Goal: Task Accomplishment & Management: Manage account settings

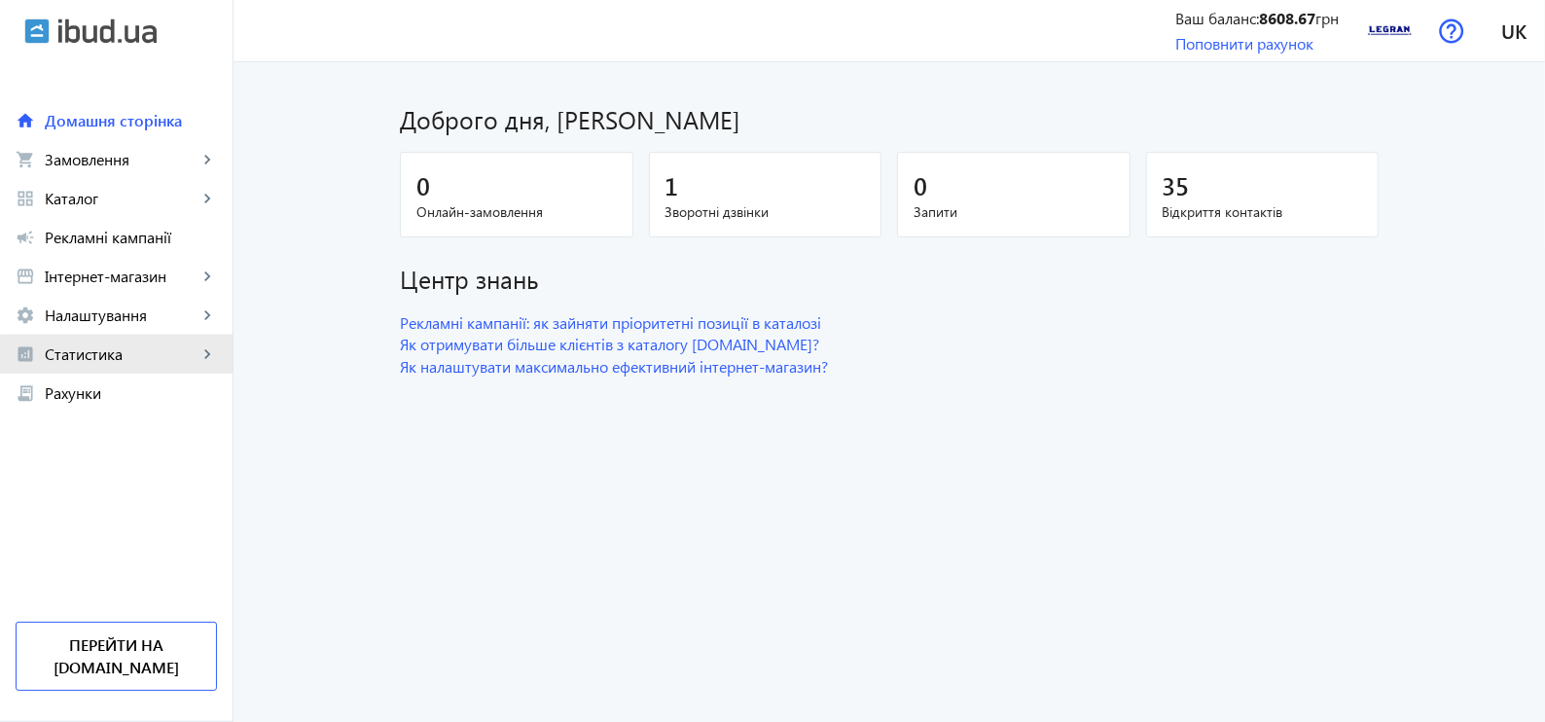
click at [121, 358] on span "Статистика" at bounding box center [121, 353] width 153 height 19
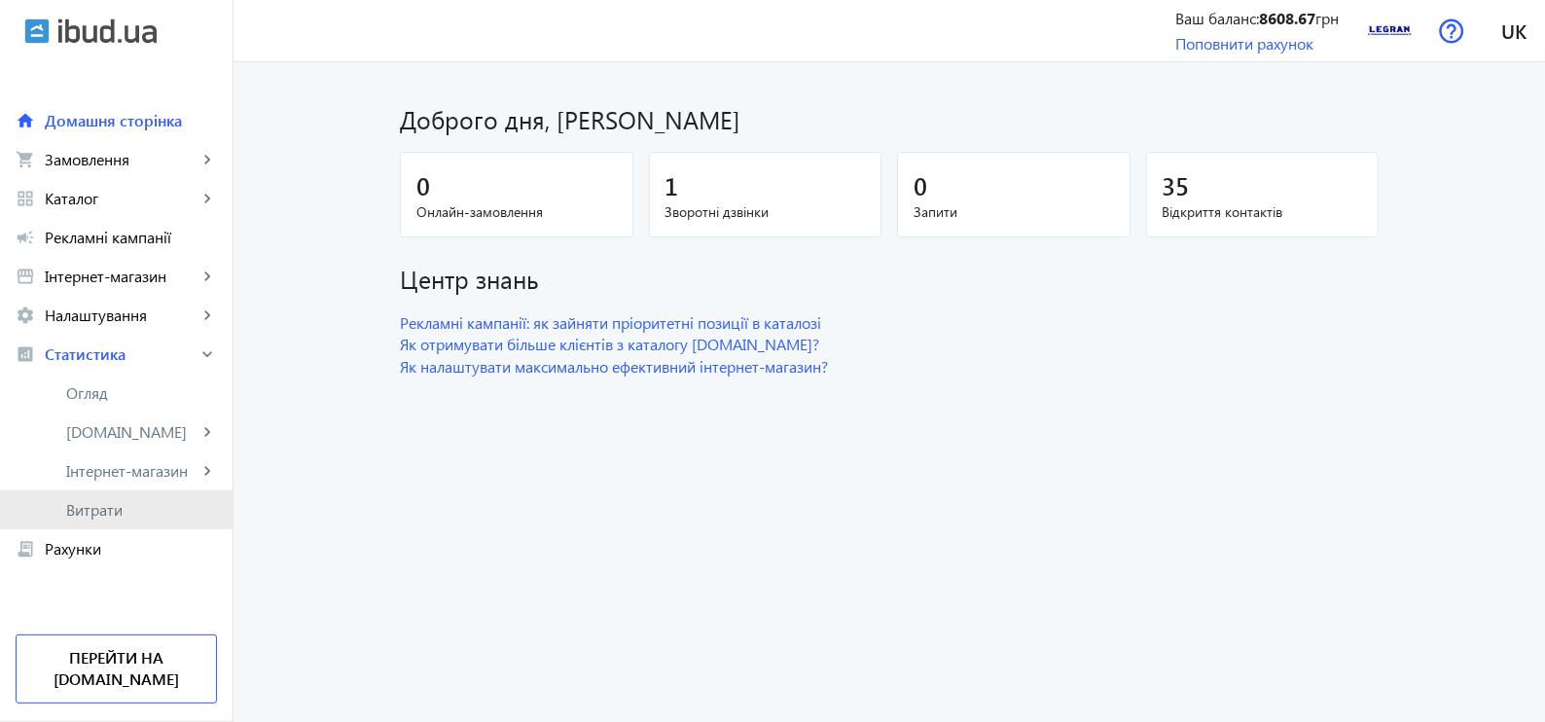
click at [76, 506] on span "Витрати" at bounding box center [141, 509] width 151 height 19
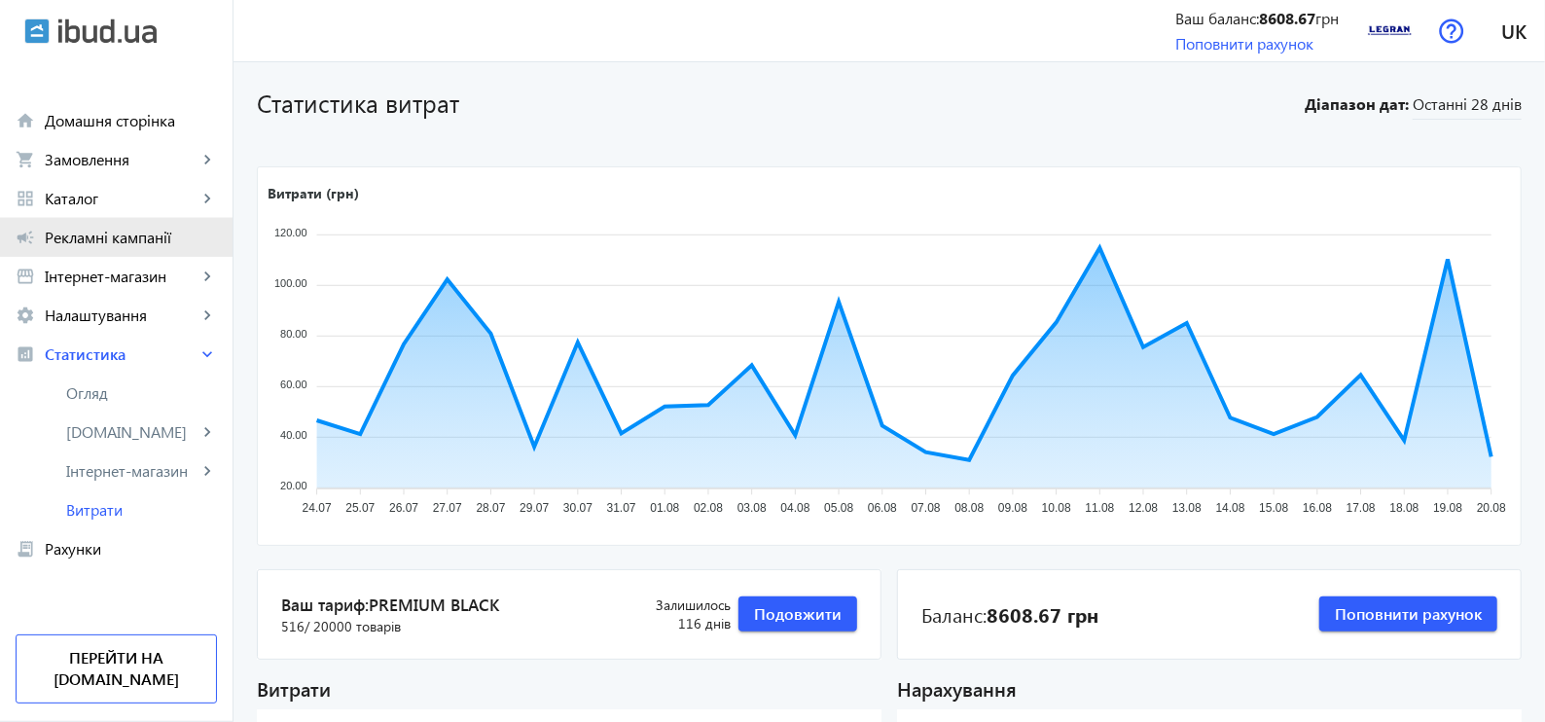
click at [106, 237] on span "Рекламні кампанії" at bounding box center [131, 237] width 172 height 19
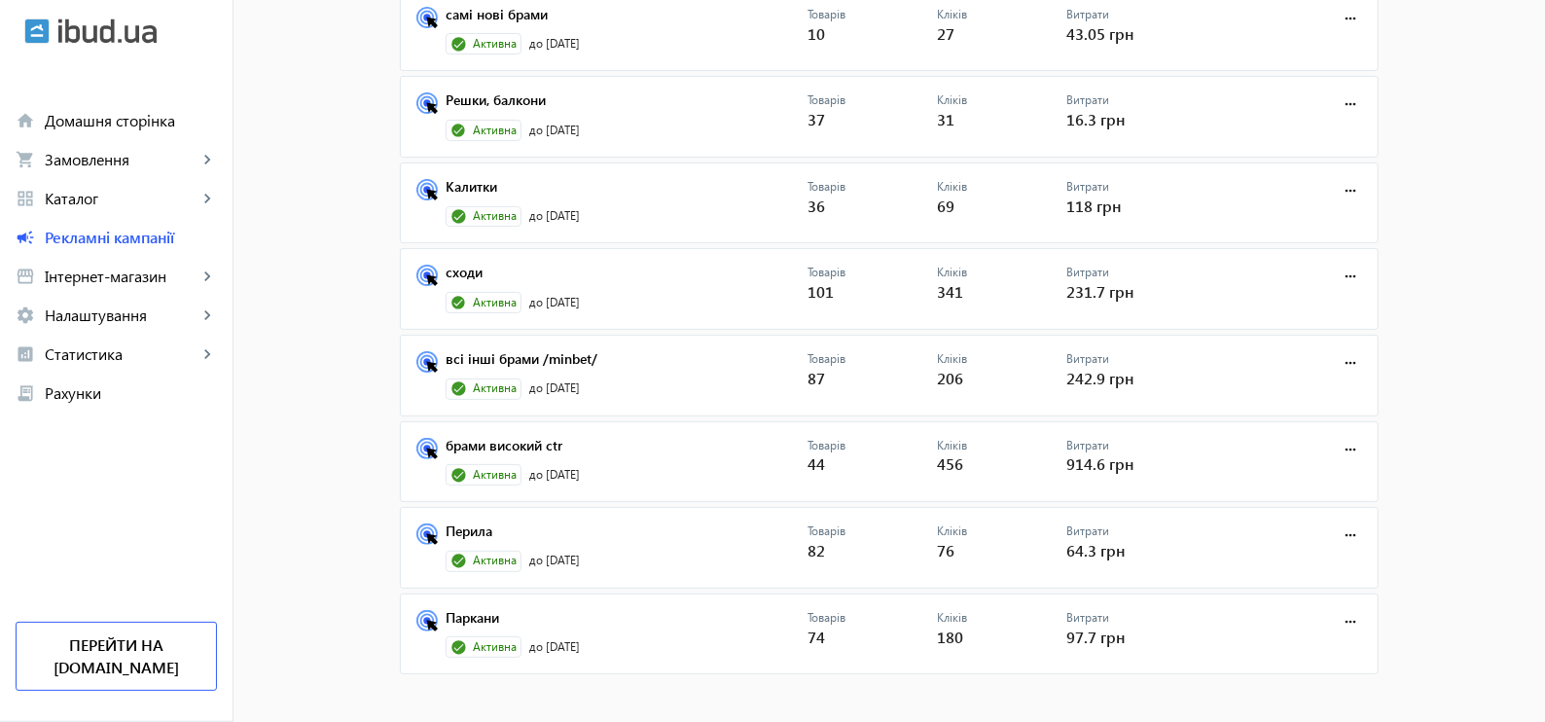
scroll to position [187, 0]
click at [522, 436] on link "брами високий сtr" at bounding box center [627, 449] width 362 height 27
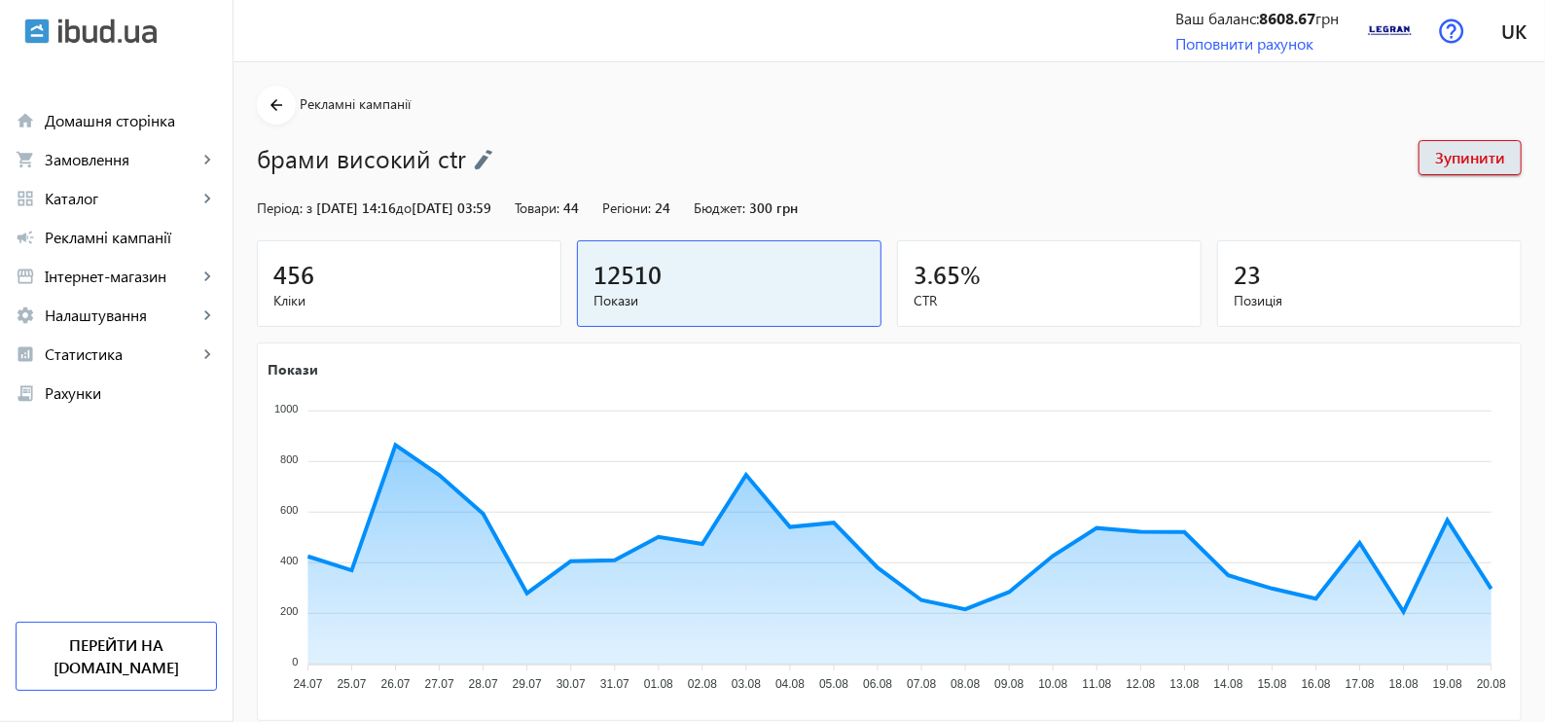
scroll to position [277, 0]
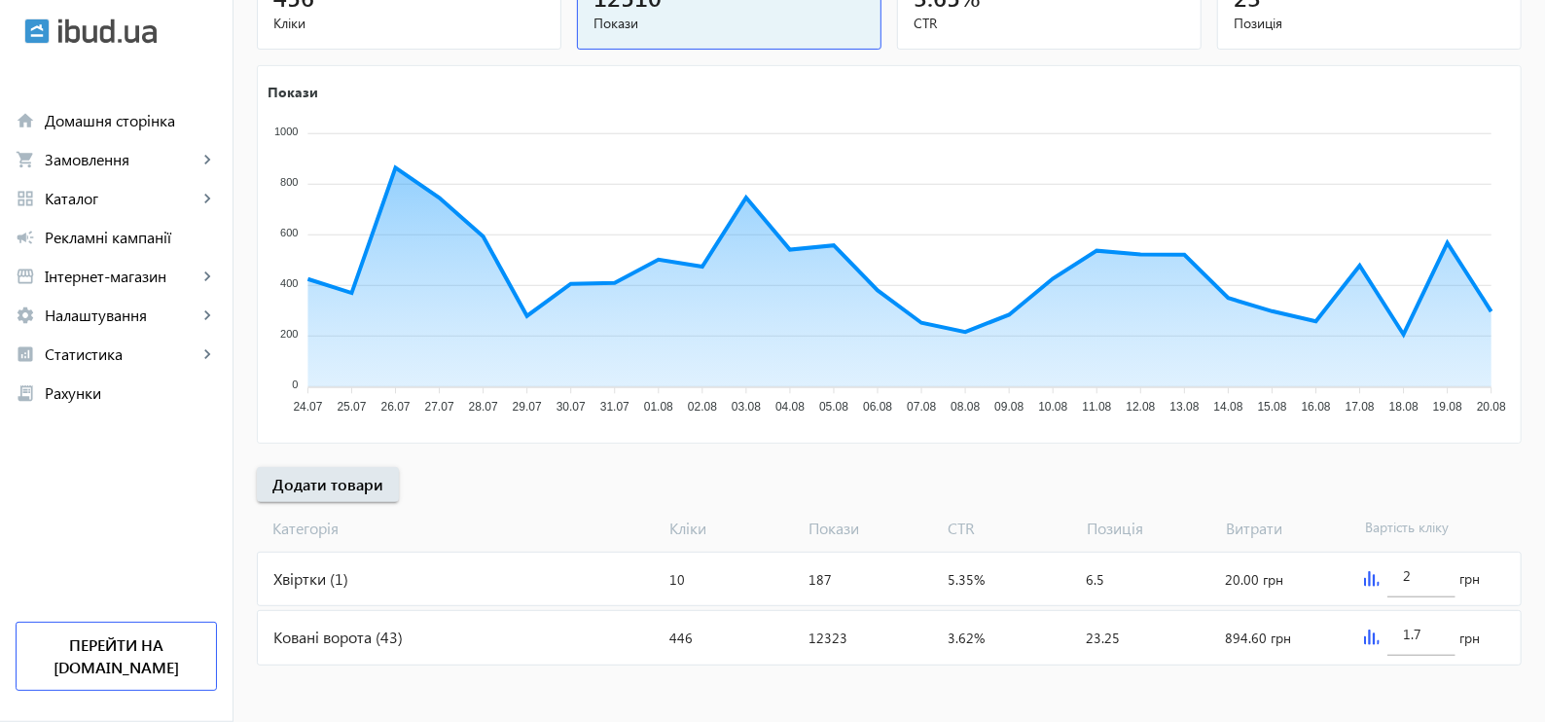
click at [1368, 636] on img at bounding box center [1372, 637] width 16 height 16
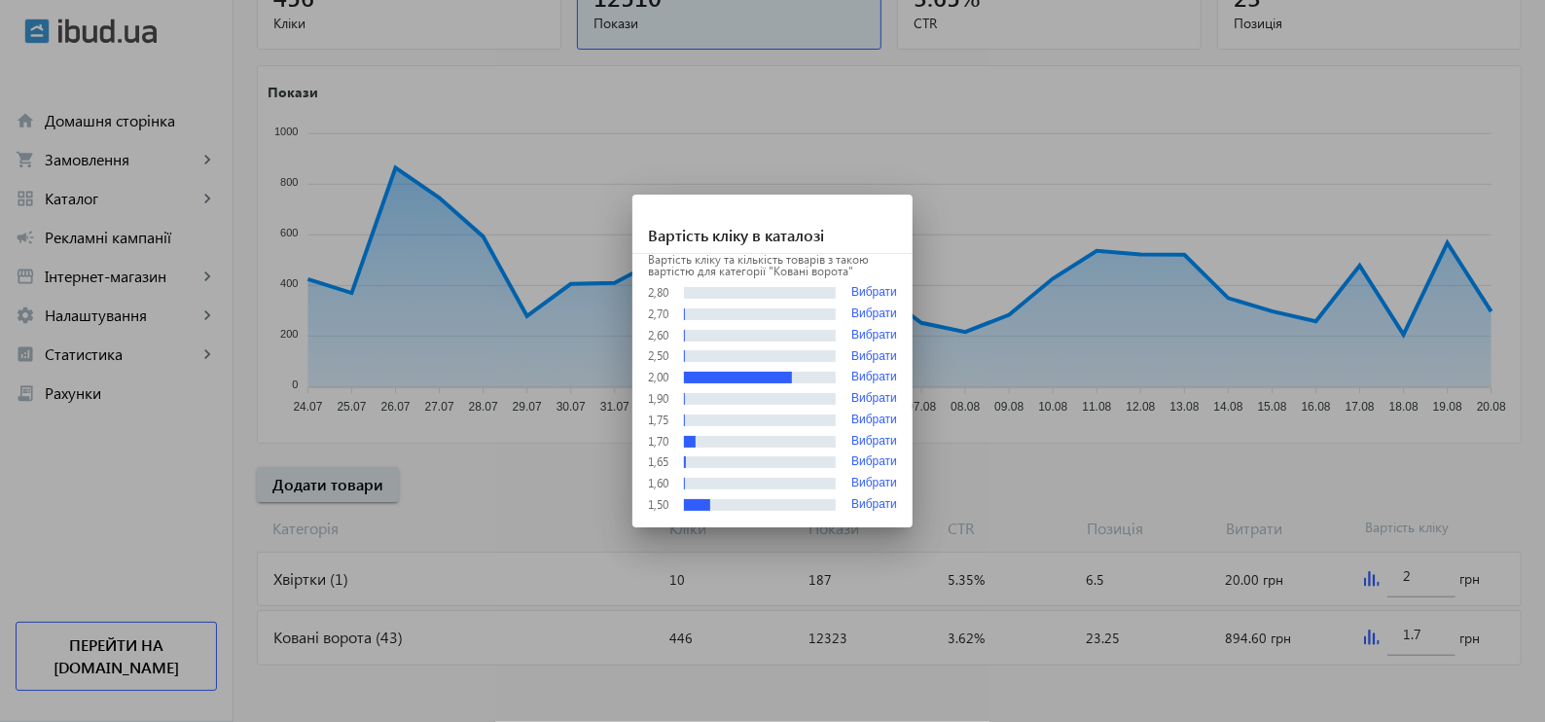
scroll to position [0, 0]
click at [1032, 108] on div at bounding box center [772, 361] width 1545 height 722
